Goal: Entertainment & Leisure: Consume media (video, audio)

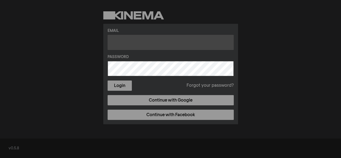
click at [123, 40] on input "text" at bounding box center [170, 42] width 126 height 15
type input "[EMAIL_ADDRESS][DOMAIN_NAME]"
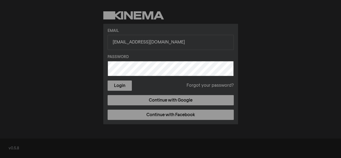
click at [107, 80] on button "Login" at bounding box center [119, 85] width 24 height 10
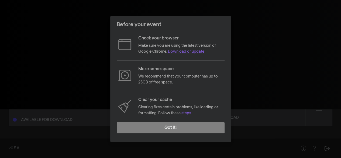
click at [198, 52] on link "Download or update" at bounding box center [186, 52] width 36 height 4
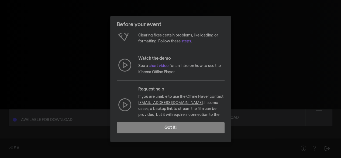
scroll to position [79, 0]
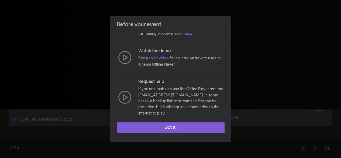
click at [180, 128] on button "Got it!" at bounding box center [171, 127] width 108 height 11
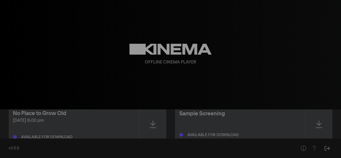
scroll to position [12, 0]
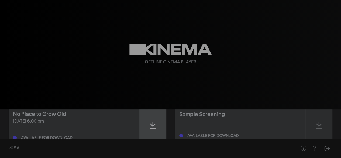
click at [156, 123] on div at bounding box center [152, 125] width 27 height 38
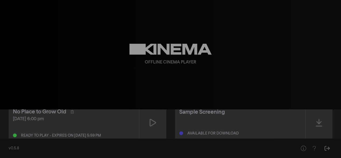
scroll to position [27, 0]
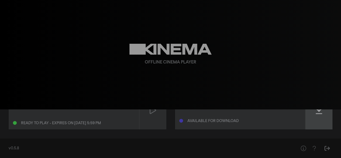
click at [323, 116] on div at bounding box center [318, 110] width 27 height 38
click at [191, 120] on div "Ready to play" at bounding box center [201, 121] width 28 height 4
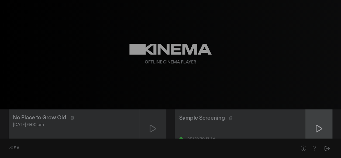
scroll to position [3, 0]
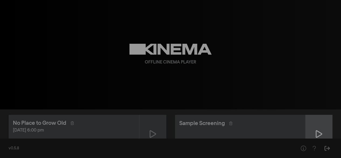
click at [316, 130] on icon at bounding box center [318, 133] width 6 height 9
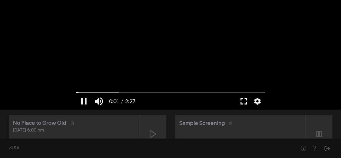
click at [244, 101] on button "fullscreen" at bounding box center [243, 101] width 15 height 16
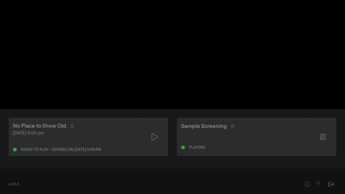
type input "5.7956"
click at [10, 157] on button "pause" at bounding box center [10, 186] width 15 height 16
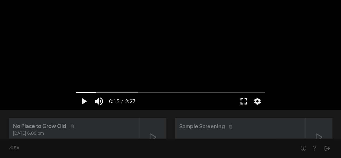
click at [297, 65] on div "play_arrow 0:15 / 2:27 volume_up fullscreen settings closed_caption Captions Of…" at bounding box center [170, 54] width 341 height 109
click at [36, 128] on div "No Place to Grow Old" at bounding box center [39, 126] width 53 height 8
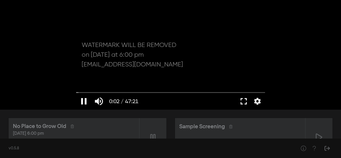
click at [82, 98] on button "pause" at bounding box center [83, 101] width 15 height 16
type input "2.582648"
